Goal: Communication & Community: Ask a question

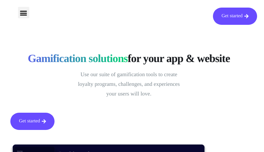
type input "BUwtVvEan"
type input "xuruluyo012@gmail.com"
type input "ebxloNMcilcE"
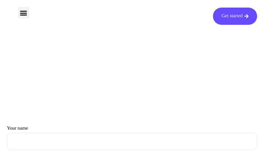
type input "GWVXdPifZmbO"
type input "xuruluyo012@gmail.com"
type input "FOuwgKaaK"
